Goal: Navigation & Orientation: Find specific page/section

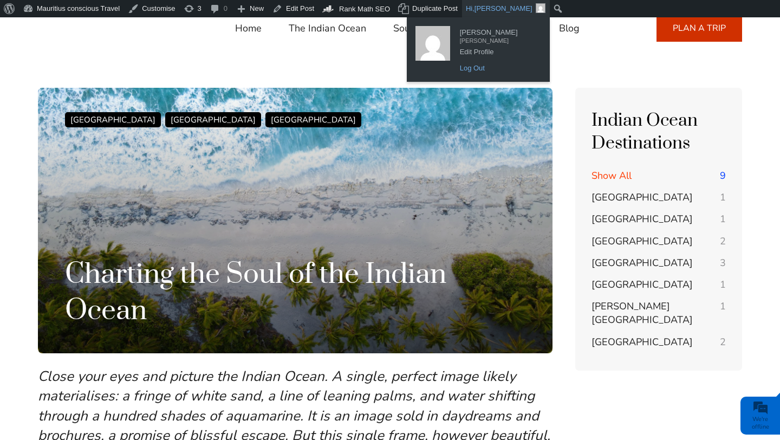
click at [483, 70] on link "Log Out" at bounding box center [498, 68] width 87 height 14
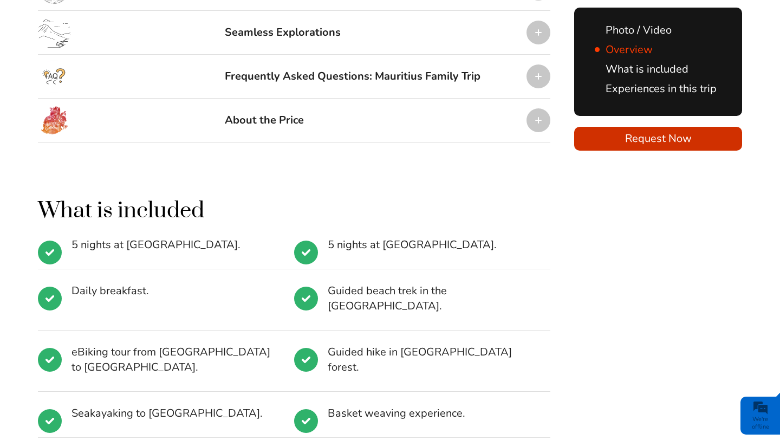
scroll to position [1517, 0]
